Goal: Information Seeking & Learning: Learn about a topic

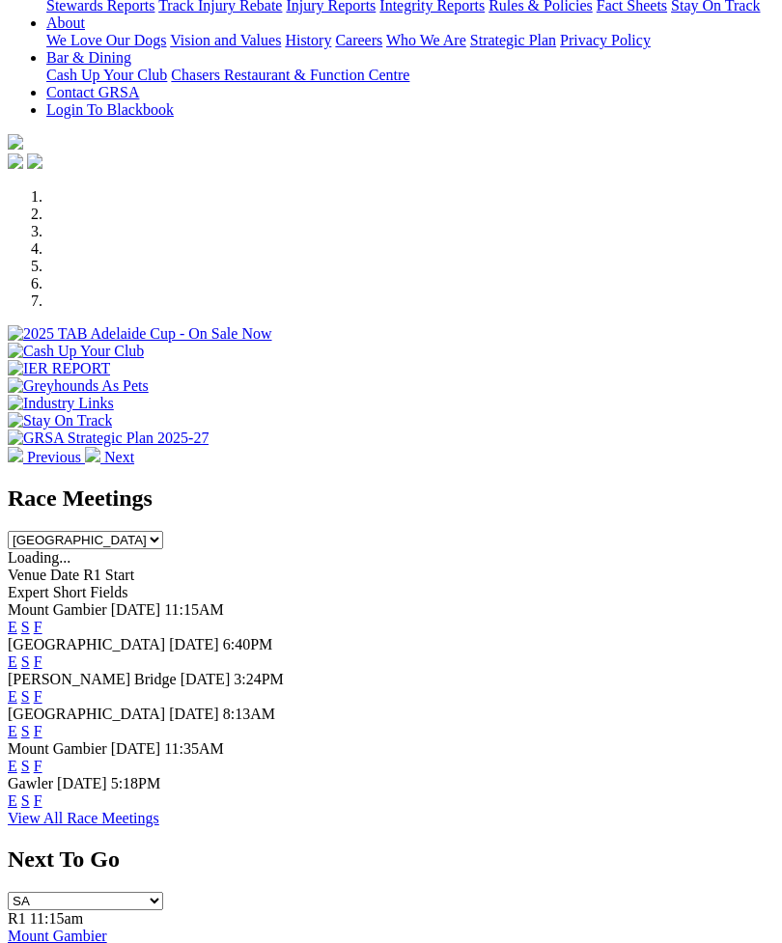
scroll to position [456, 0]
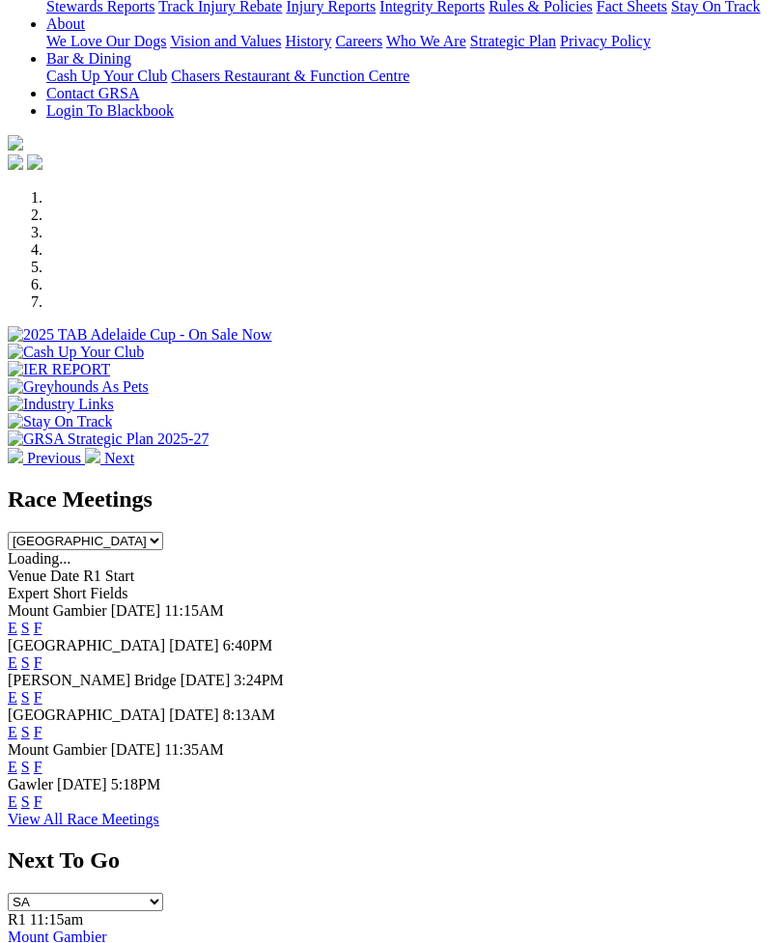
click at [42, 794] on link "F" at bounding box center [38, 802] width 9 height 16
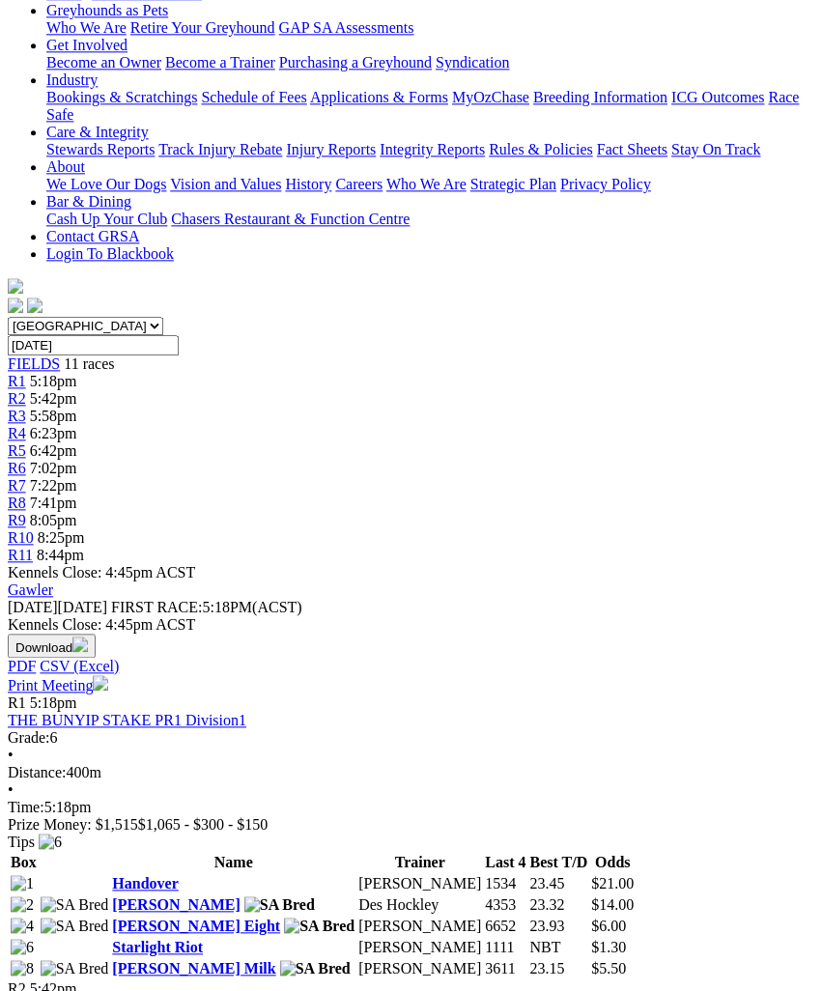
scroll to position [347, 0]
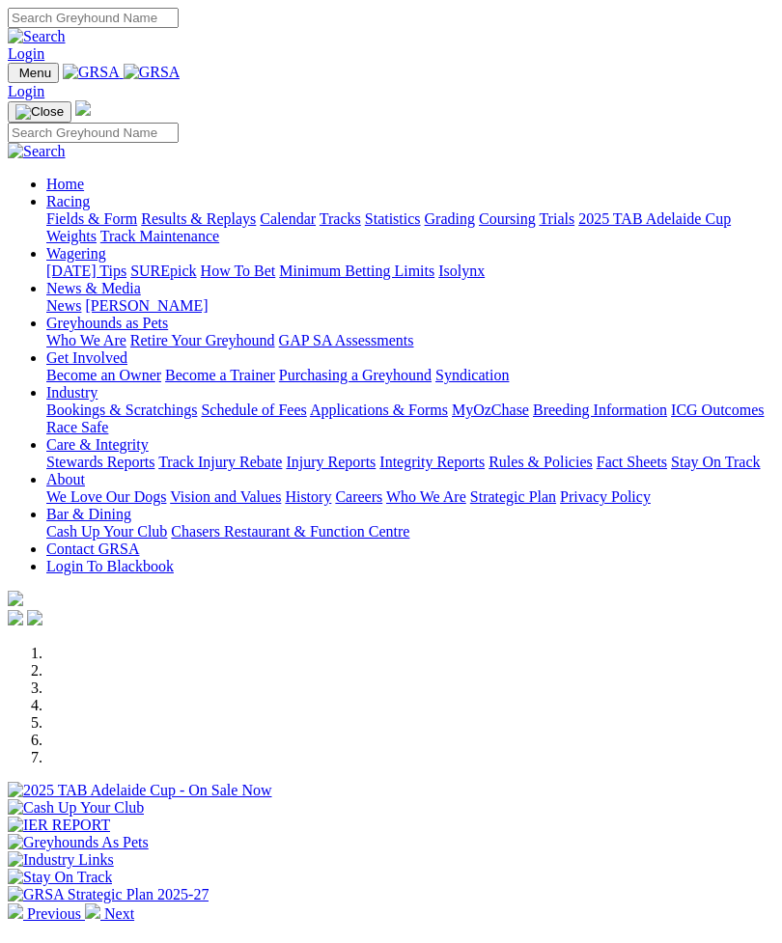
scroll to position [456, 0]
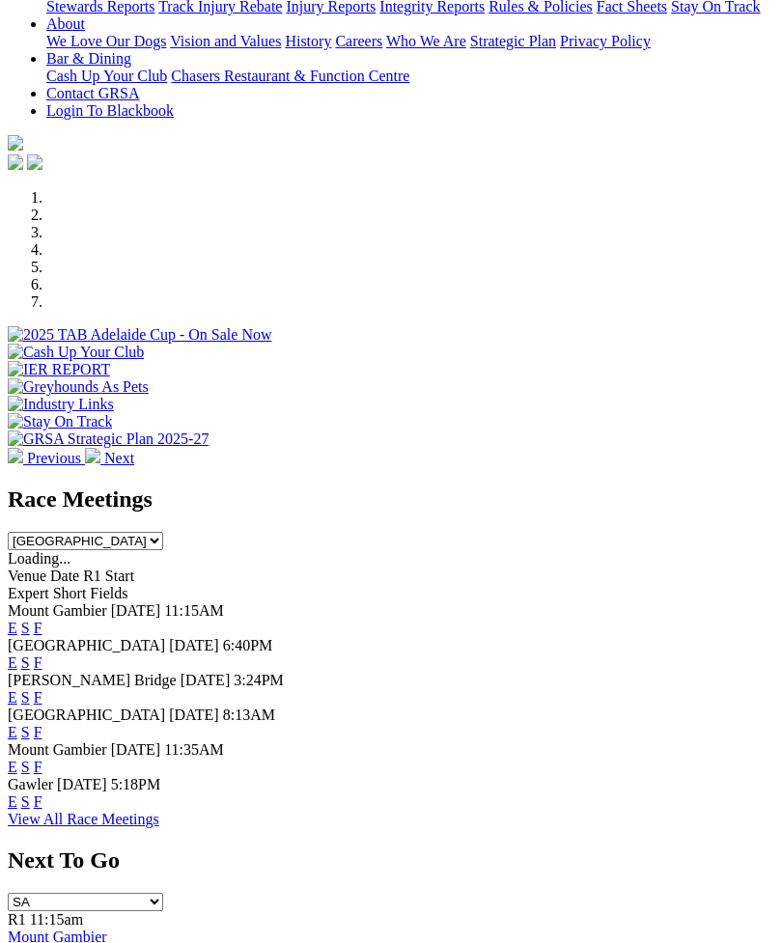
click at [42, 794] on link "F" at bounding box center [38, 802] width 9 height 16
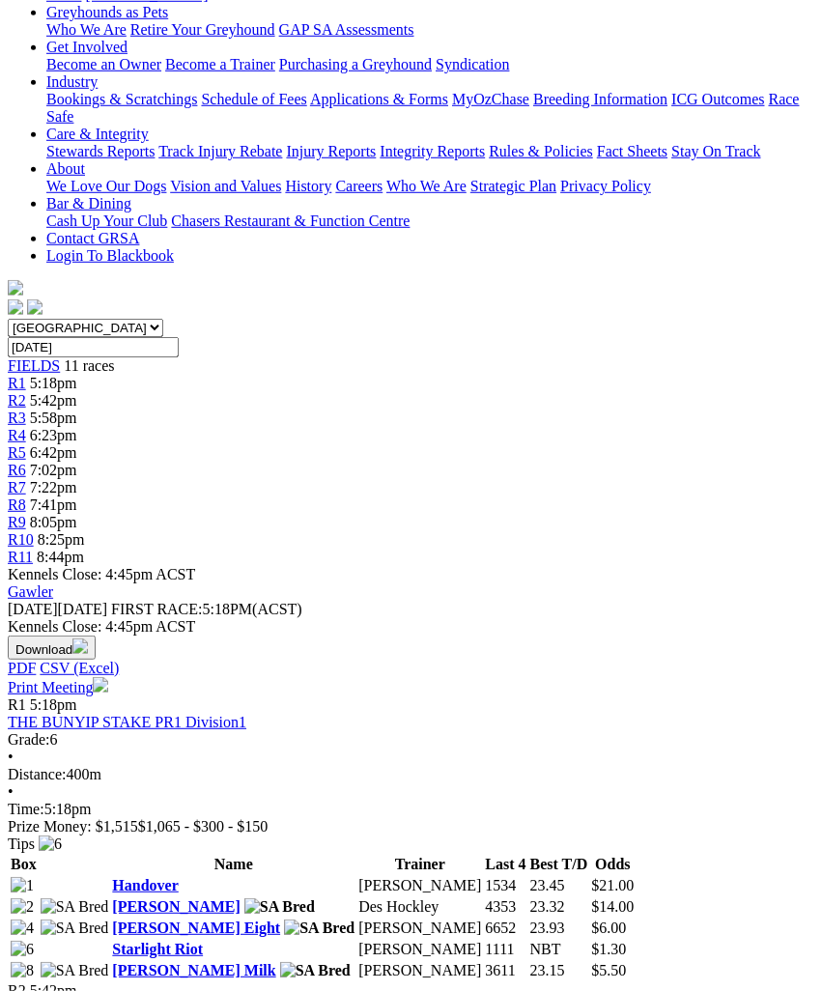
scroll to position [356, 0]
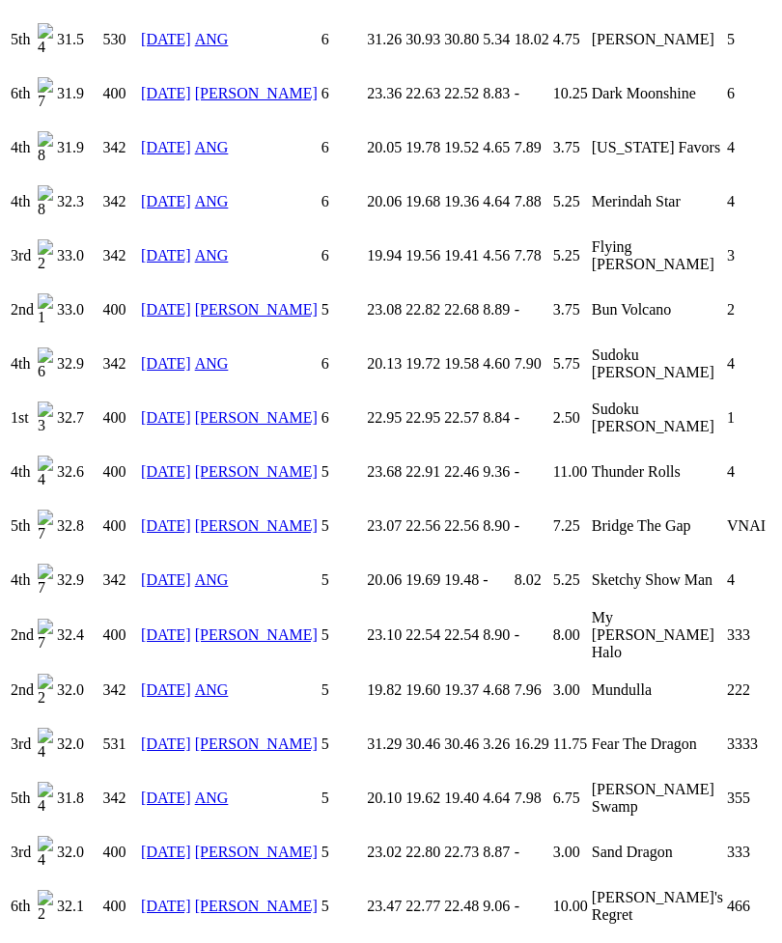
scroll to position [1893, 0]
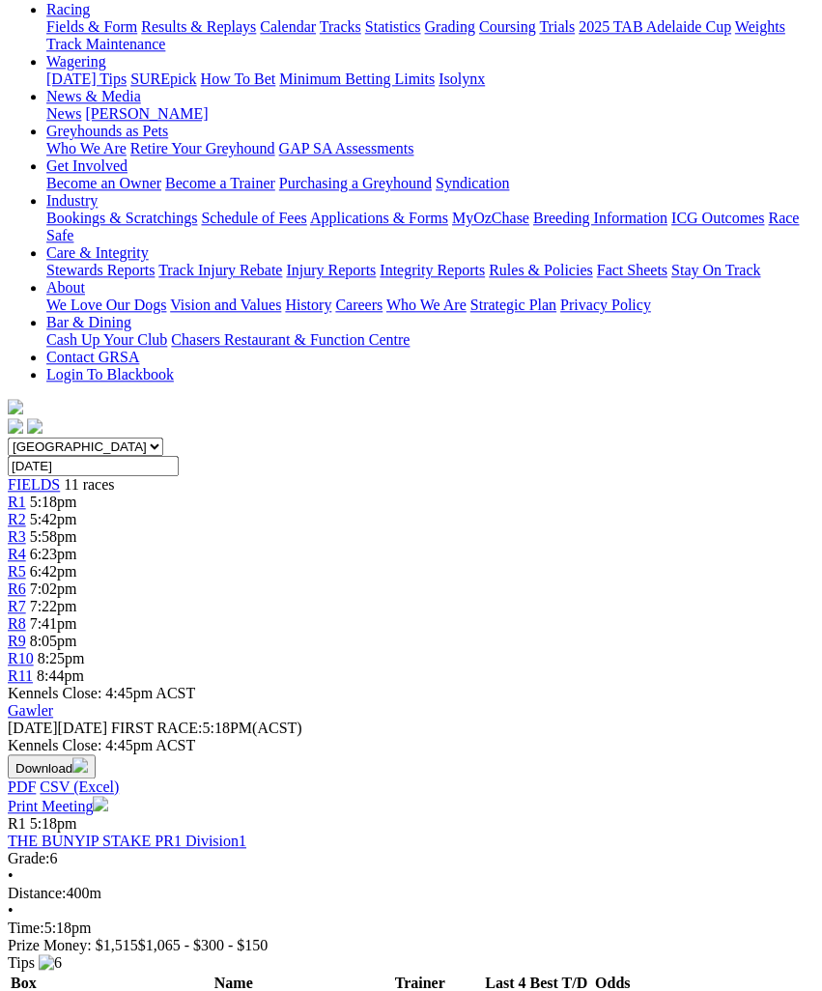
scroll to position [224, 0]
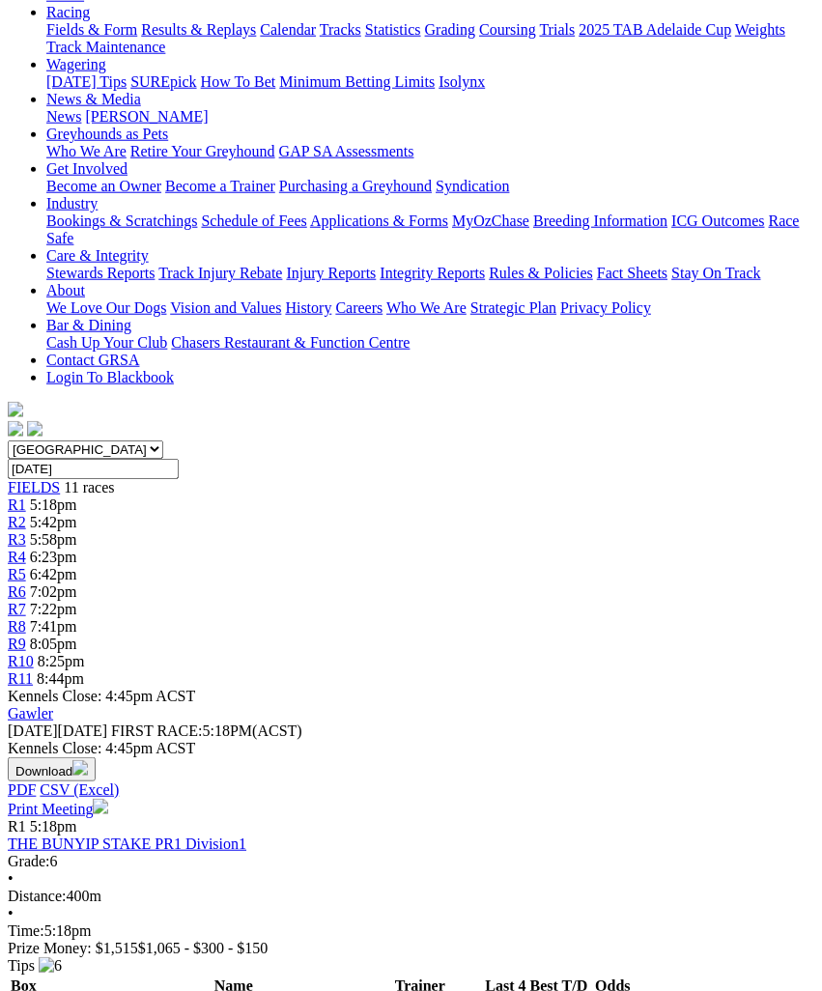
click at [115, 990] on link "Handover" at bounding box center [145, 1006] width 66 height 16
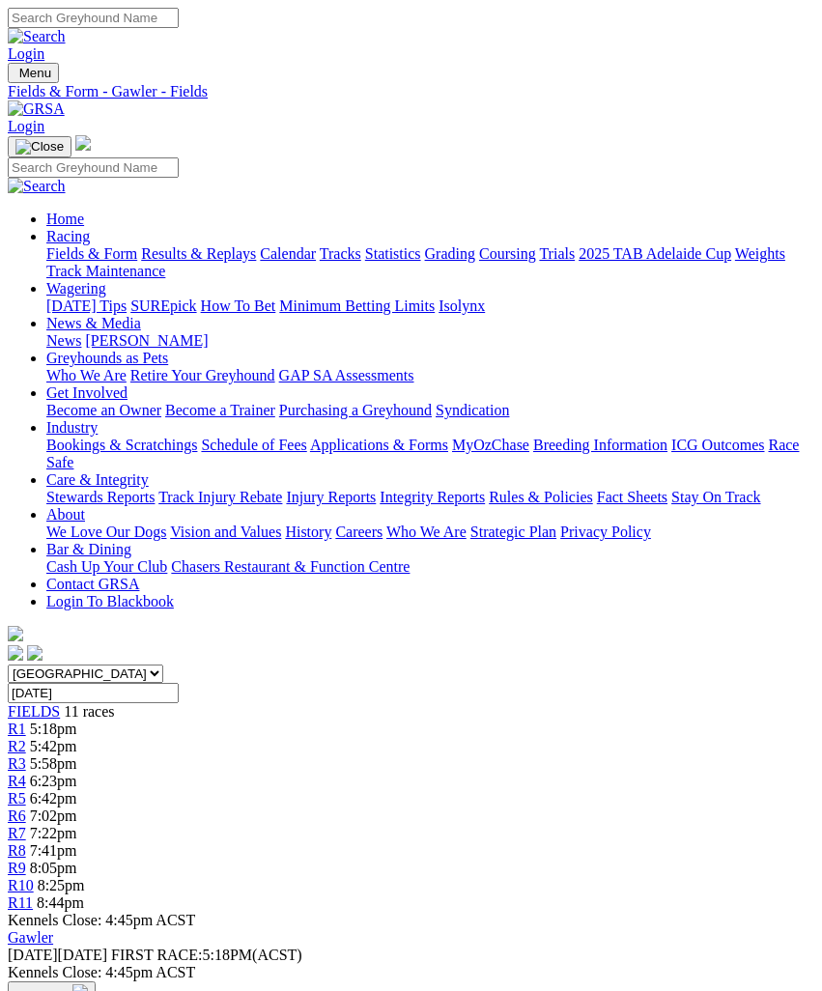
scroll to position [225, 0]
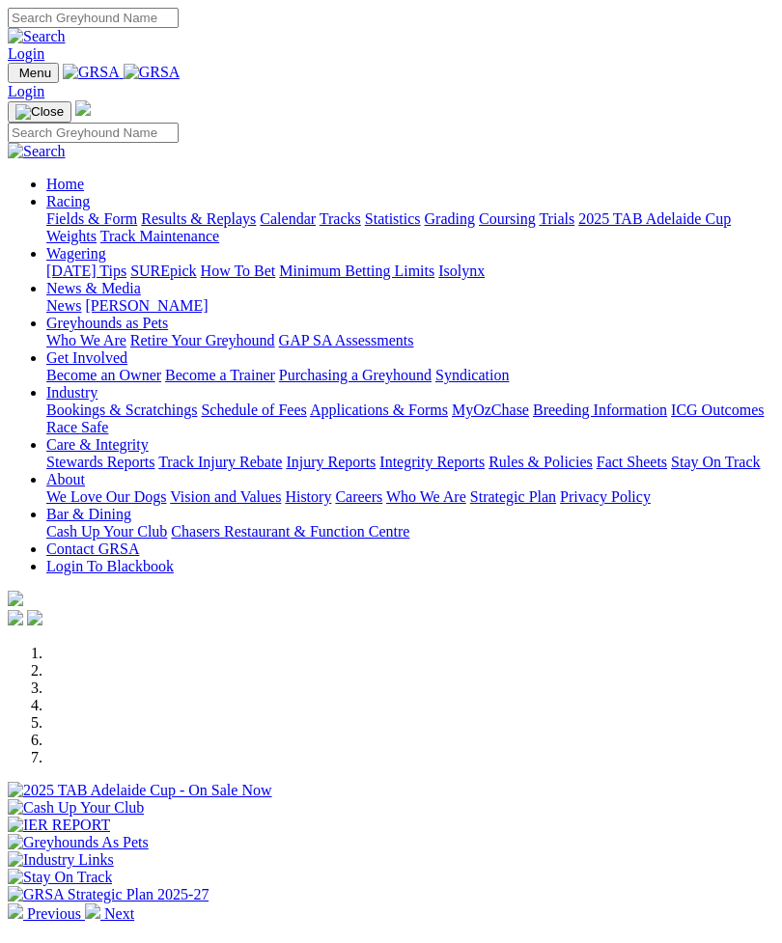
scroll to position [456, 0]
